Goal: Task Accomplishment & Management: Manage account settings

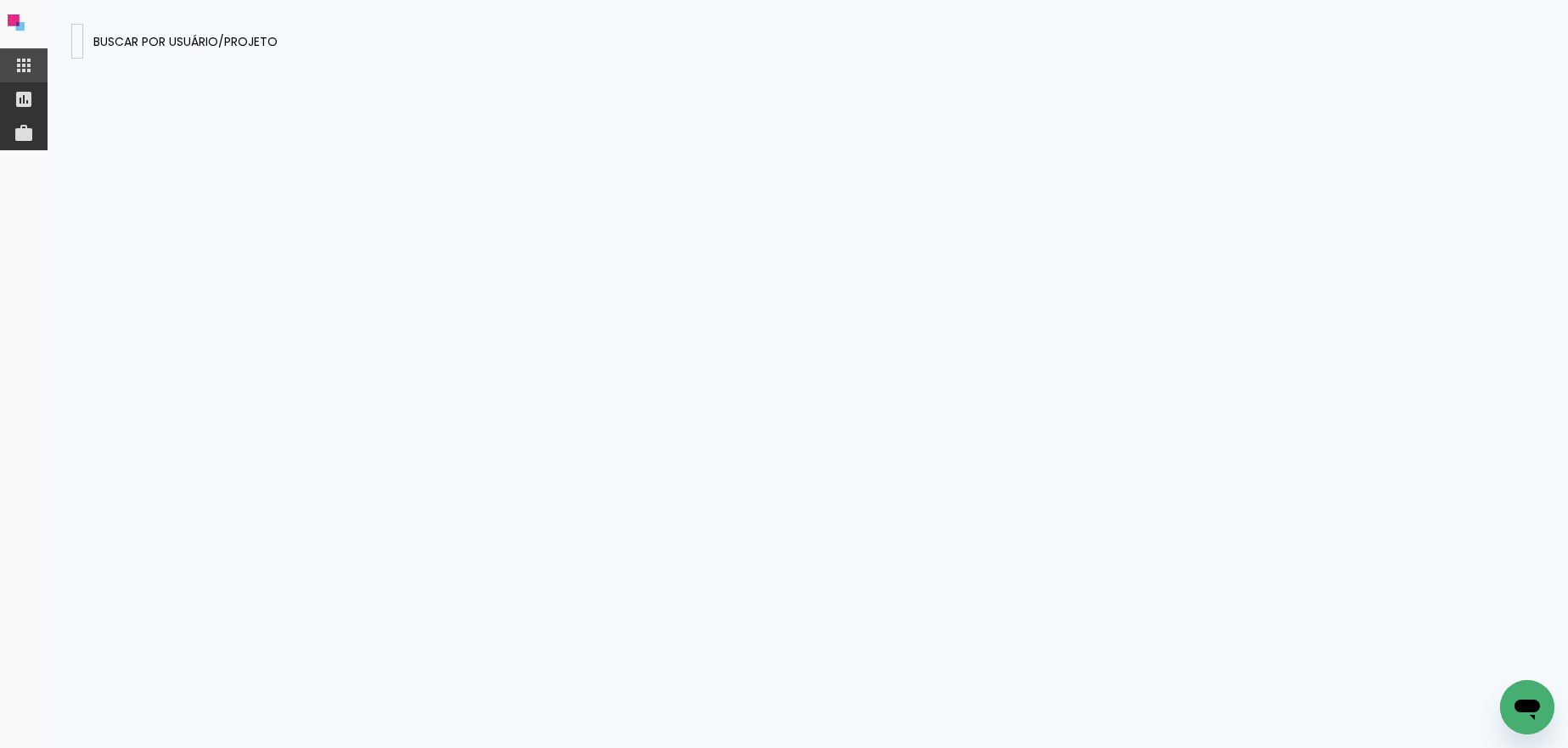
click at [22, 107] on iron-icon at bounding box center [23, 99] width 20 height 20
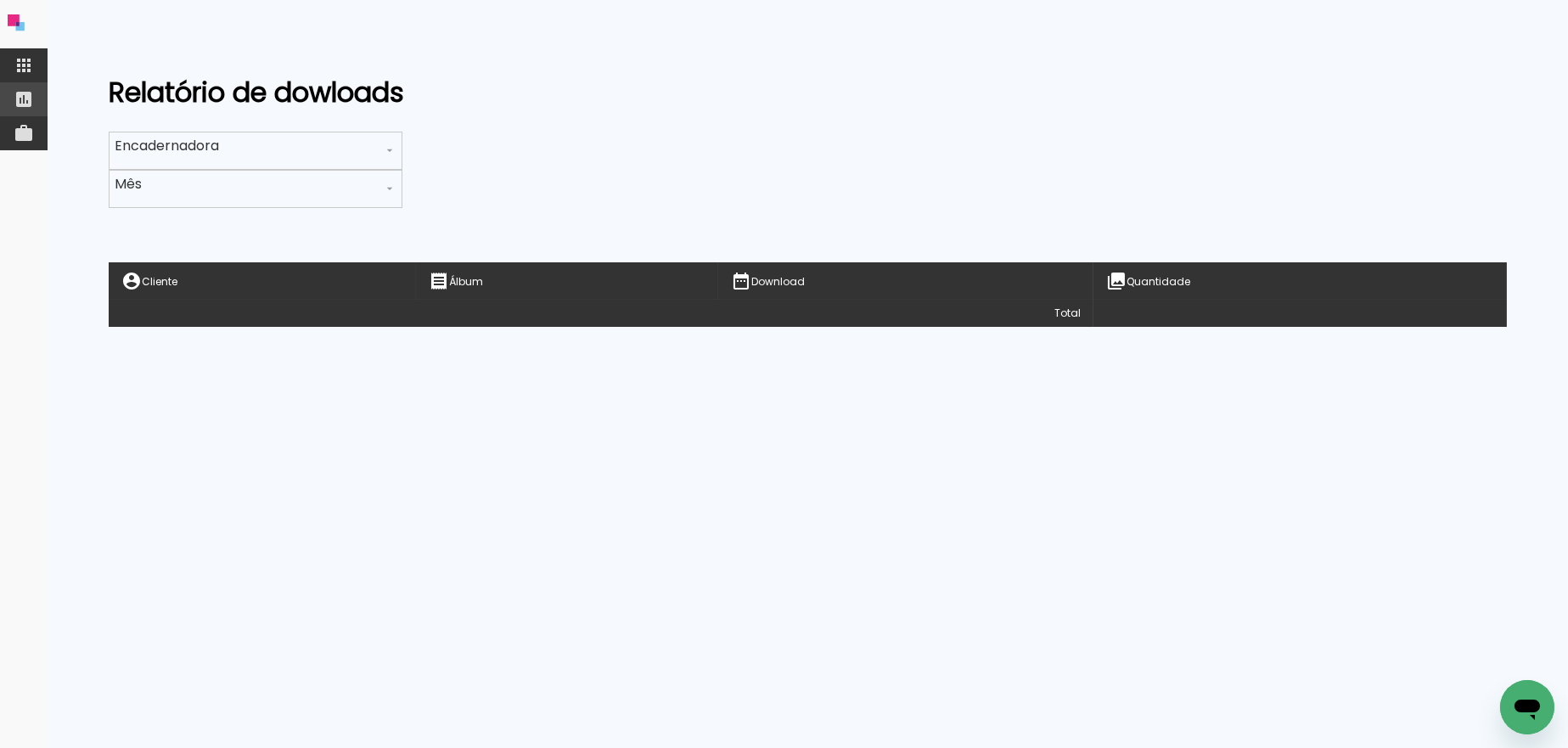
click at [26, 129] on iron-icon at bounding box center [23, 133] width 20 height 20
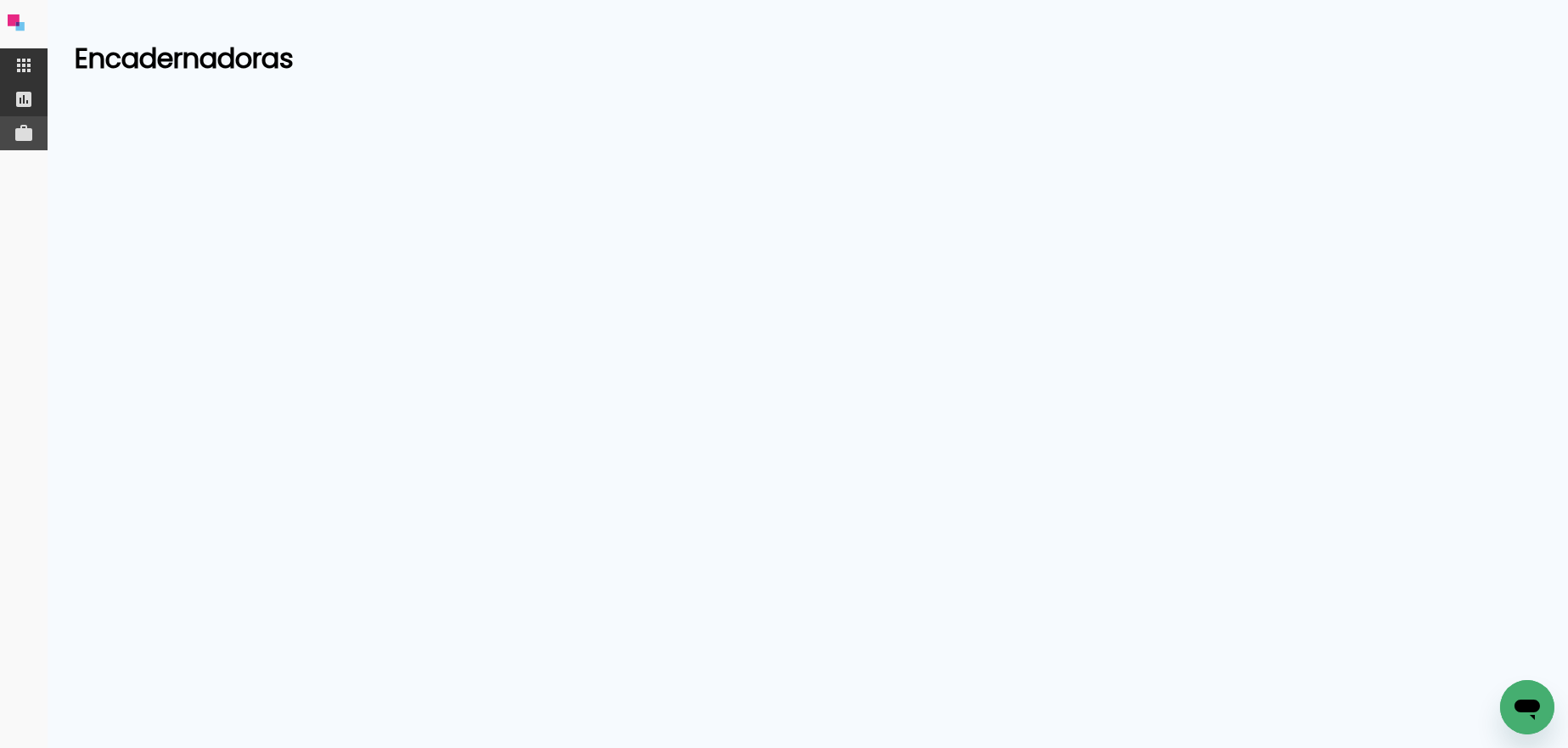
click at [38, 129] on paper-item at bounding box center [23, 133] width 47 height 34
click at [23, 100] on iron-icon at bounding box center [23, 99] width 20 height 20
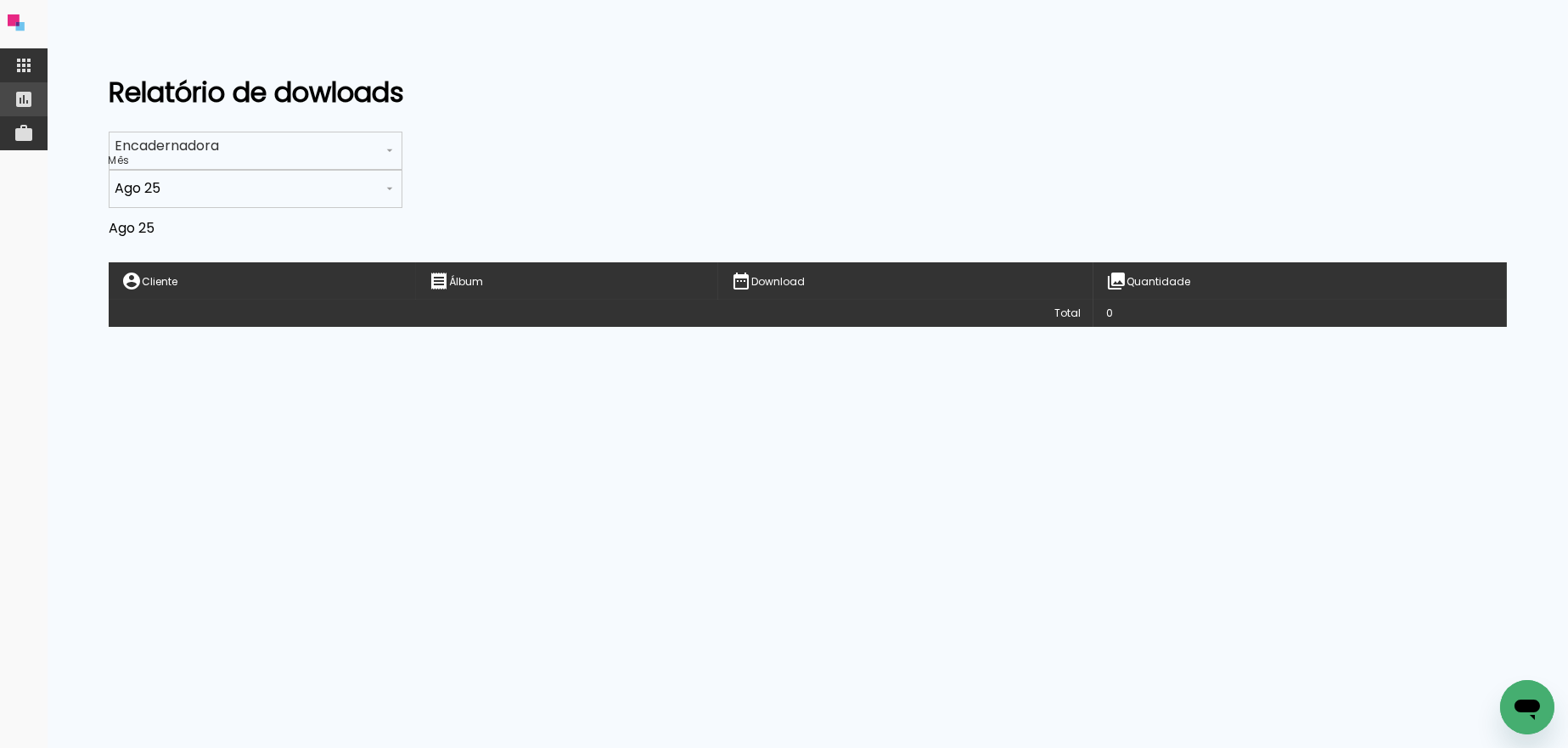
click at [29, 146] on paper-item at bounding box center [23, 133] width 47 height 34
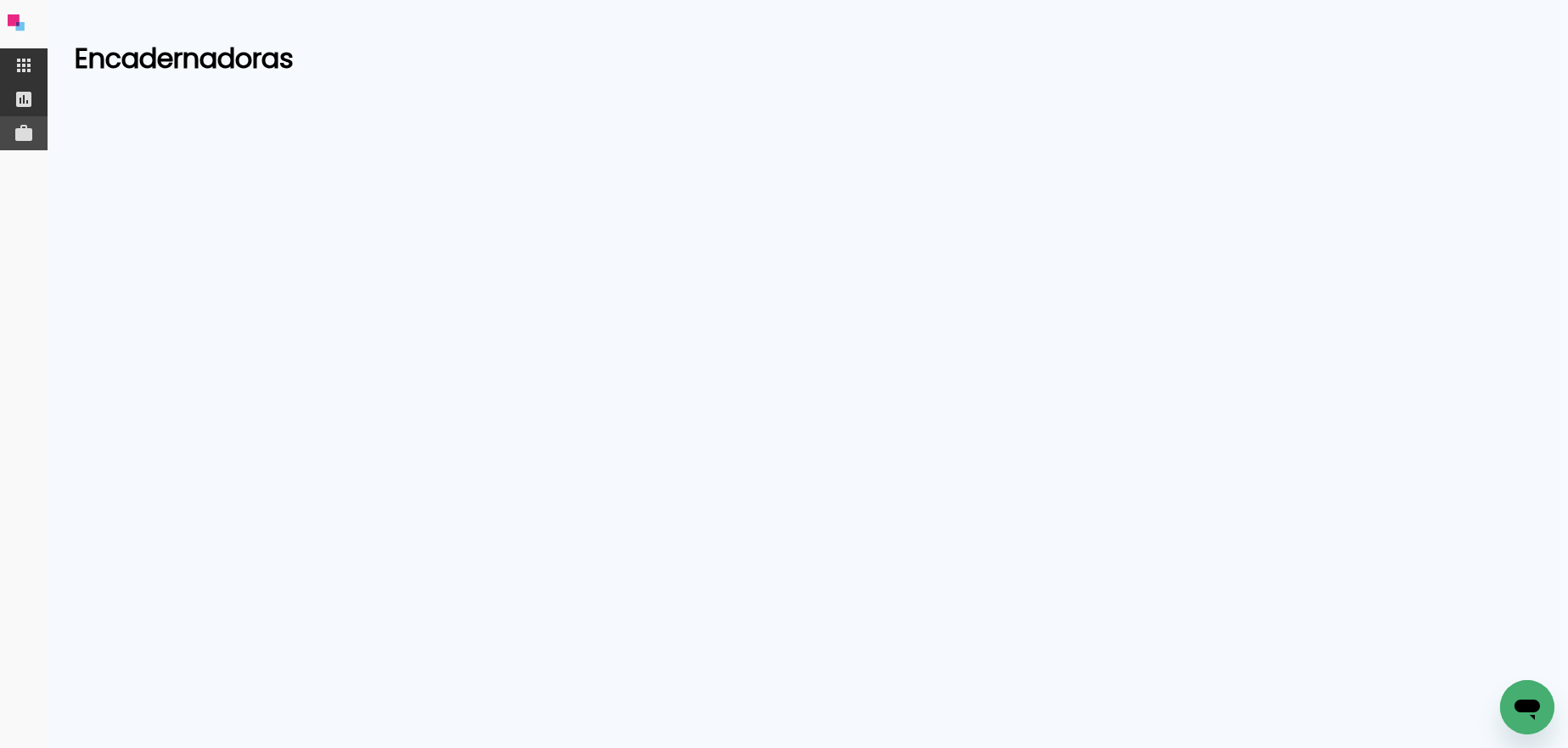
click at [39, 121] on paper-item at bounding box center [23, 133] width 47 height 34
click at [43, 115] on paper-item at bounding box center [23, 99] width 47 height 34
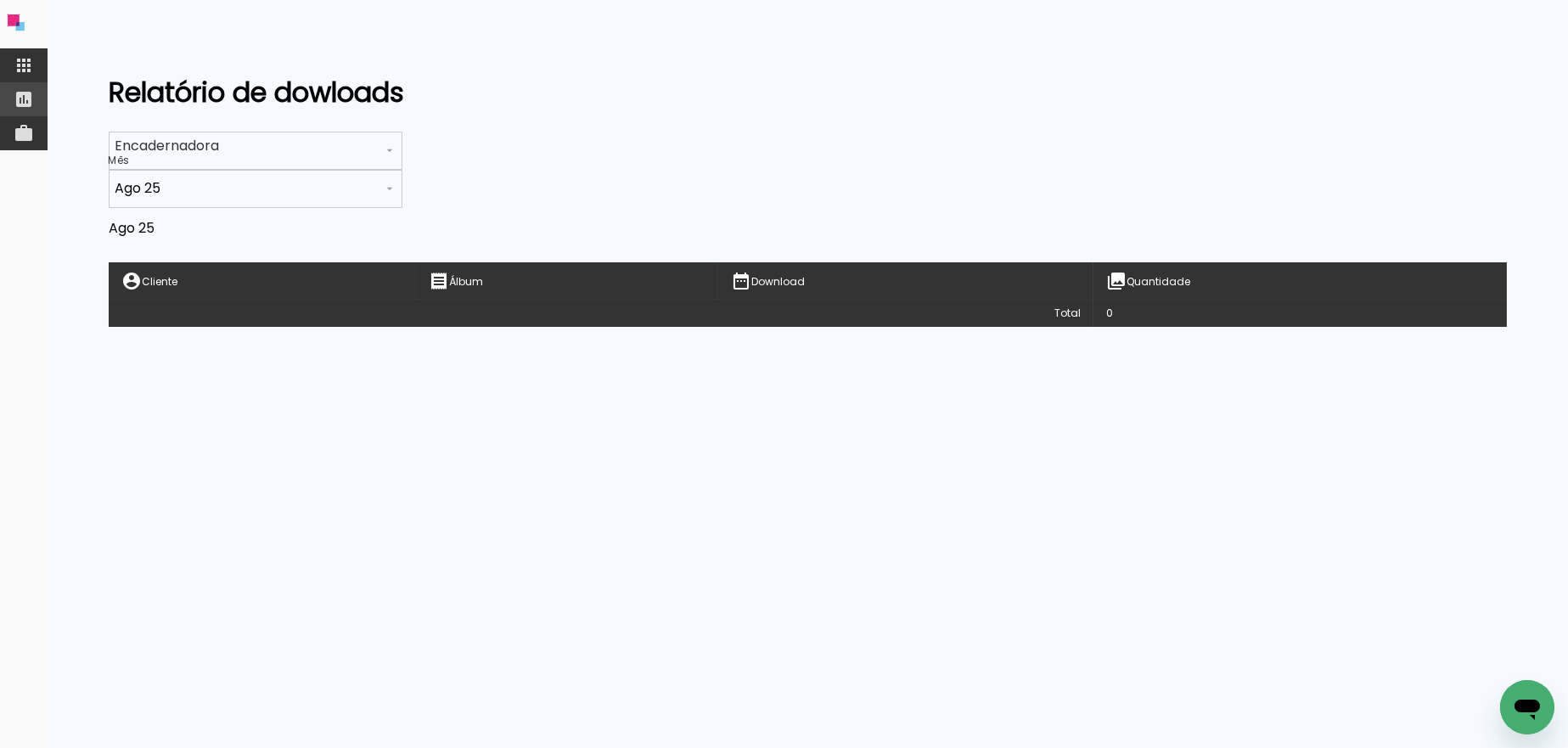
click at [261, 143] on input "text" at bounding box center [248, 150] width 269 height 21
click at [0, 0] on slot "Todas" at bounding box center [0, 0] width 0 height 0
click at [29, 68] on iron-icon at bounding box center [23, 64] width 20 height 20
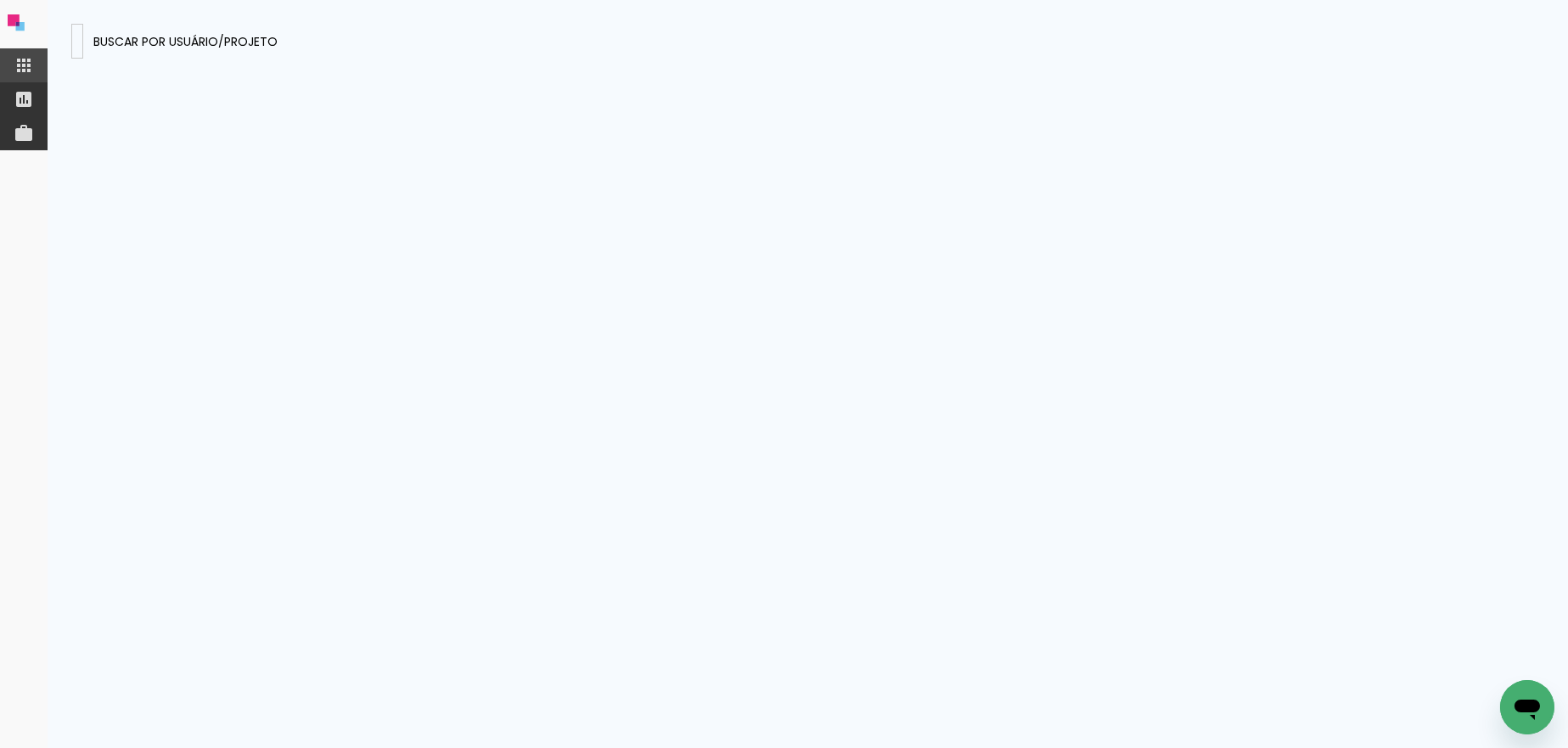
click at [17, 138] on iron-icon at bounding box center [23, 133] width 20 height 20
click at [467, 201] on binders-panel at bounding box center [808, 374] width 1521 height 748
